Goal: Information Seeking & Learning: Learn about a topic

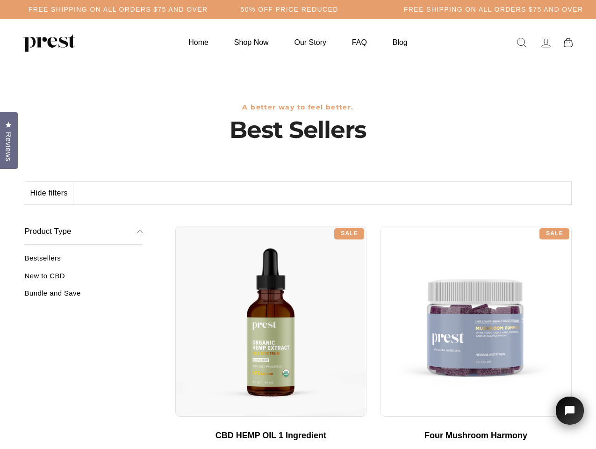
click at [298, 224] on div "**********" at bounding box center [373, 222] width 396 height 7
click at [298, 9] on h5 "50% OFF PRICE REDUCED" at bounding box center [290, 10] width 98 height 8
click at [50, 193] on button "Hide filters" at bounding box center [49, 193] width 48 height 22
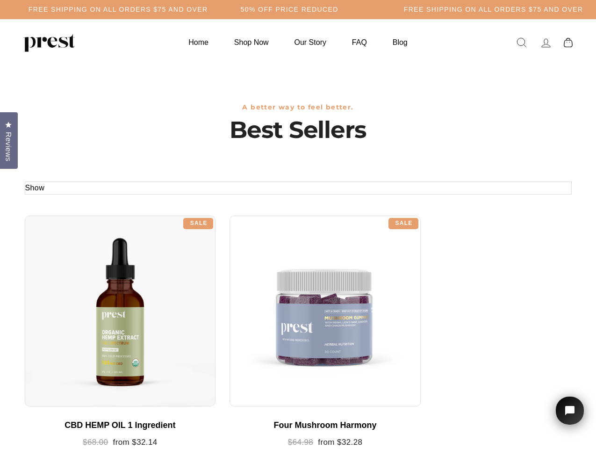
click at [84, 279] on div at bounding box center [120, 311] width 191 height 191
click at [84, 296] on div at bounding box center [120, 311] width 191 height 191
click at [9, 139] on span "Reviews" at bounding box center [8, 146] width 12 height 29
